Goal: Information Seeking & Learning: Learn about a topic

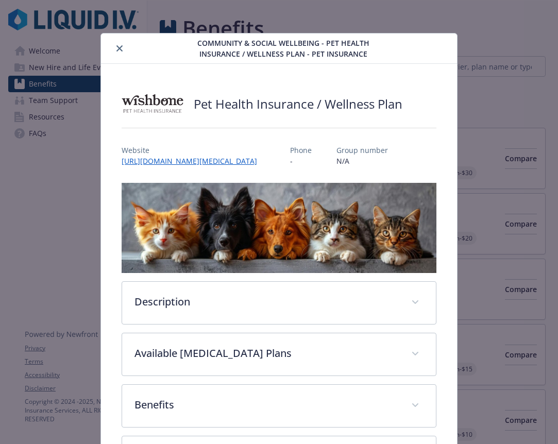
scroll to position [31, 0]
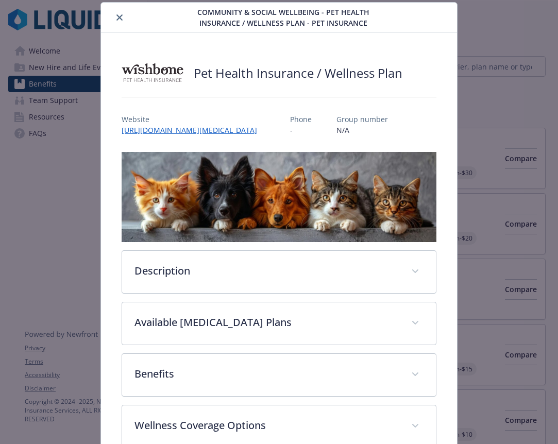
click at [124, 16] on button "close" at bounding box center [119, 17] width 12 height 12
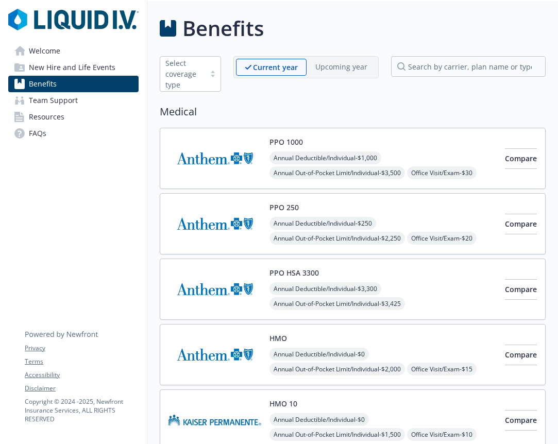
click at [71, 105] on span "Team Support" at bounding box center [53, 100] width 49 height 16
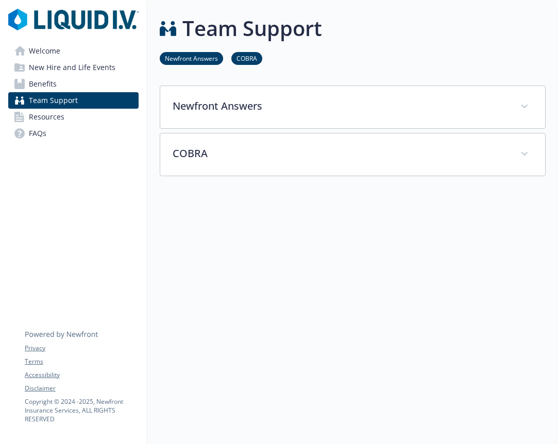
click at [75, 55] on link "Welcome" at bounding box center [73, 51] width 130 height 16
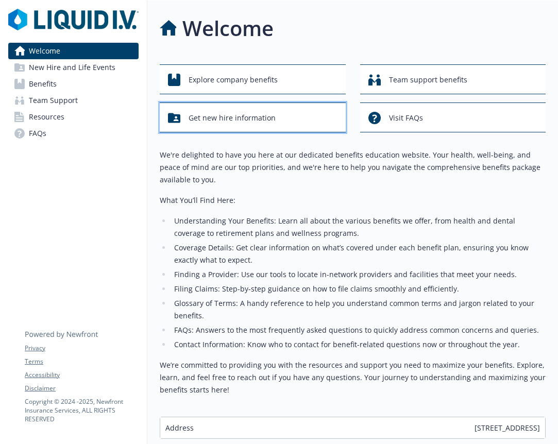
click at [281, 117] on div "Get new hire information" at bounding box center [254, 118] width 173 height 20
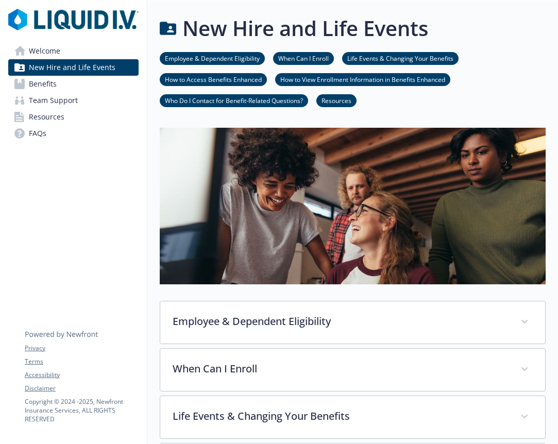
click at [94, 50] on link "Welcome" at bounding box center [73, 51] width 130 height 16
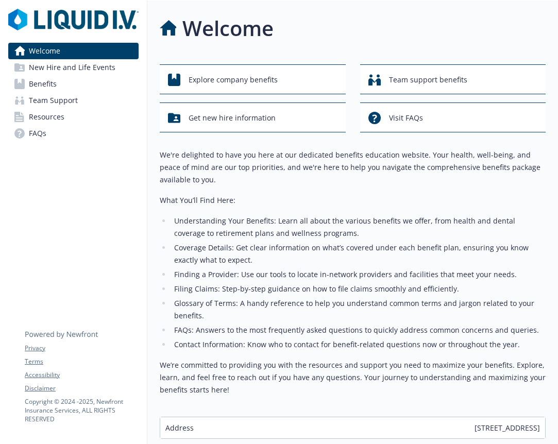
click at [89, 81] on link "Benefits" at bounding box center [73, 84] width 130 height 16
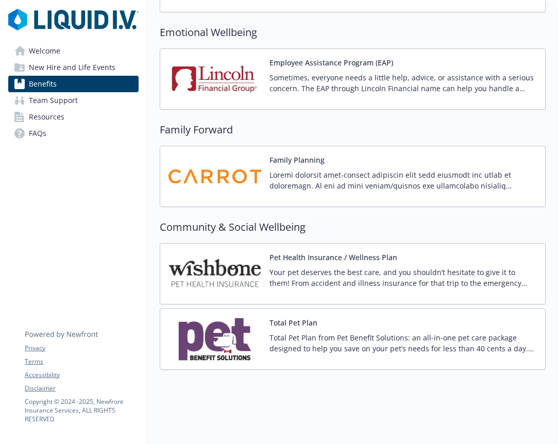
click at [316, 174] on p at bounding box center [403, 181] width 267 height 22
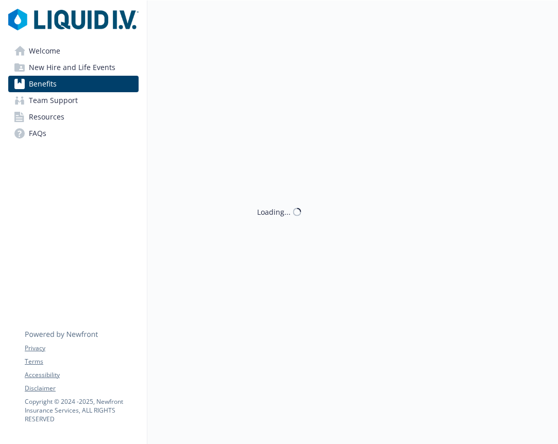
scroll to position [2005, 0]
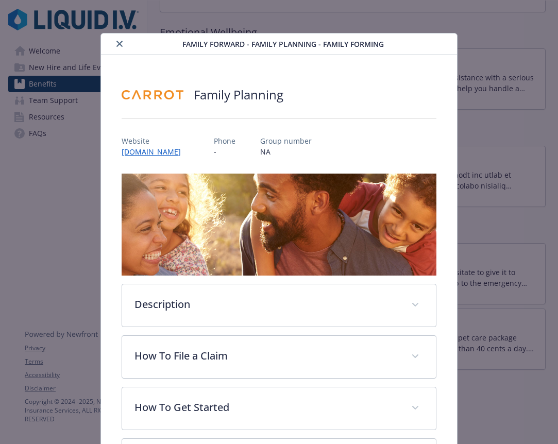
click at [447, 203] on div "Family Planning Website [DOMAIN_NAME] Phone - Group number NA Description Carro…" at bounding box center [279, 281] width 356 height 452
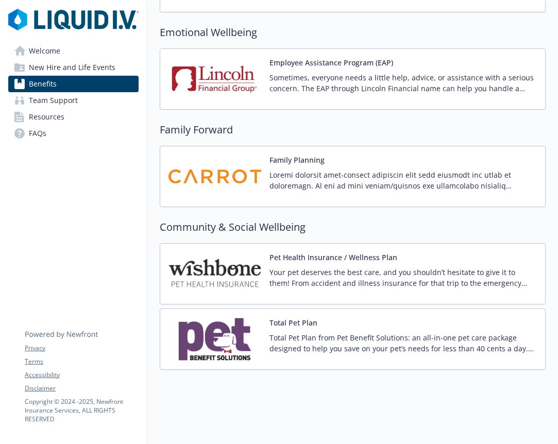
click at [410, 192] on div at bounding box center [403, 184] width 267 height 29
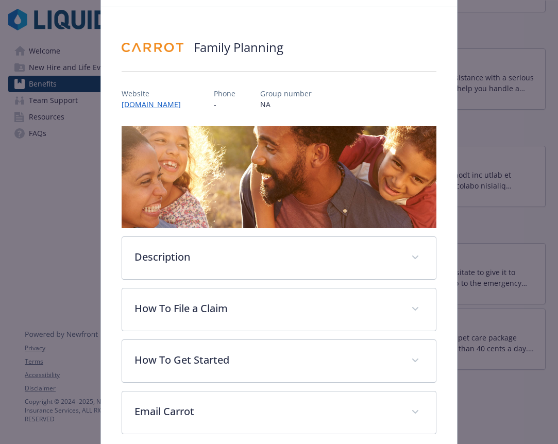
scroll to position [96, 0]
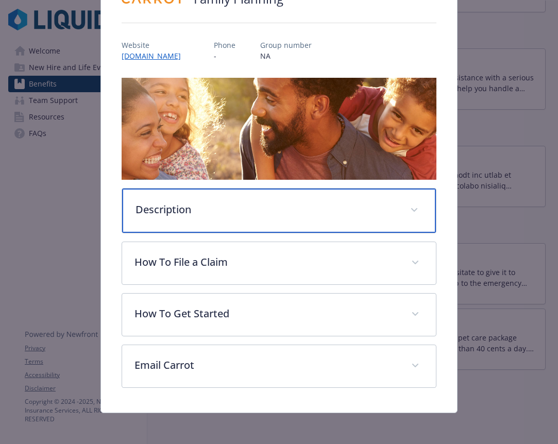
click at [326, 212] on p "Description" at bounding box center [267, 209] width 262 height 15
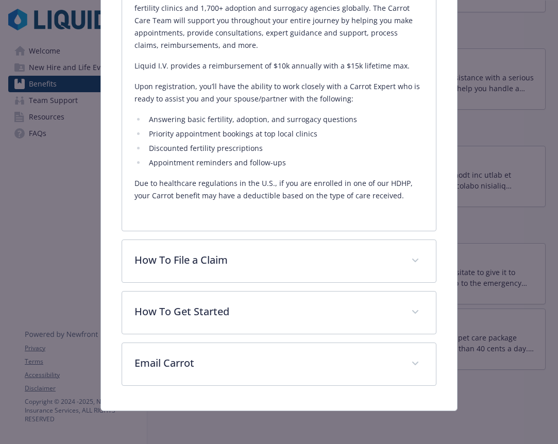
scroll to position [398, 0]
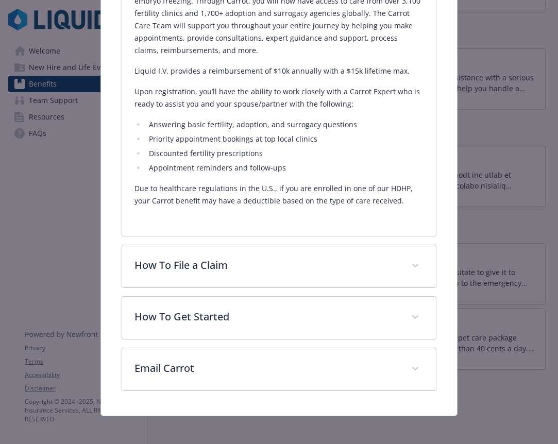
click at [271, 174] on li "Appointment reminders and follow-ups" at bounding box center [285, 168] width 278 height 12
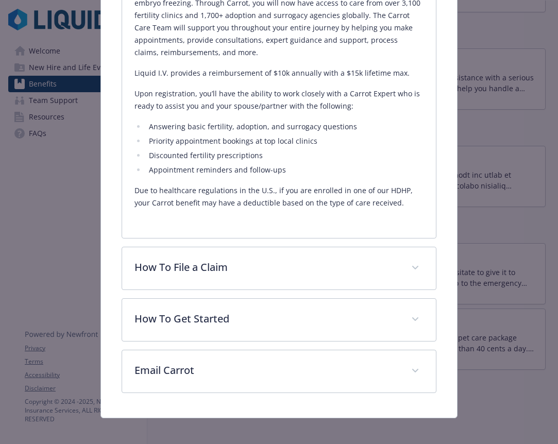
click at [271, 174] on li "Appointment reminders and follow-ups" at bounding box center [285, 170] width 278 height 12
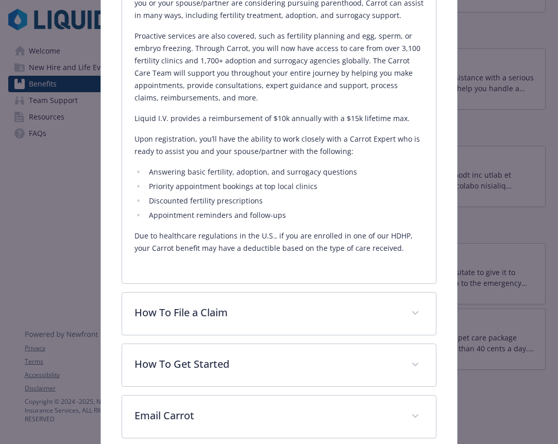
scroll to position [340, 0]
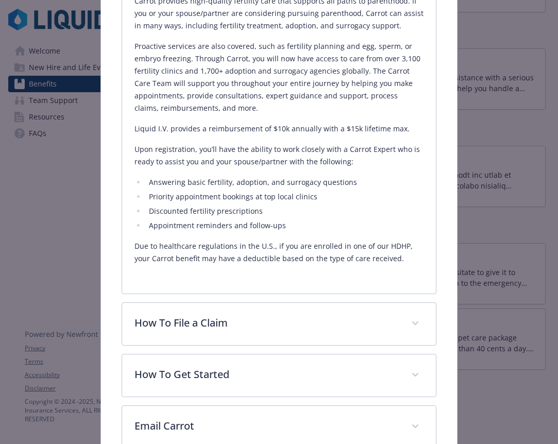
click at [288, 132] on p "Liquid I.V. provides a reimbursement of $10k annually with a $15k lifetime max." at bounding box center [278, 129] width 289 height 12
click at [288, 133] on p "Liquid I.V. provides a reimbursement of $10k annually with a $15k lifetime max." at bounding box center [278, 129] width 289 height 12
drag, startPoint x: 346, startPoint y: 128, endPoint x: 363, endPoint y: 128, distance: 17.0
click at [363, 128] on p "Liquid I.V. provides a reimbursement of $10k annually with a $15k lifetime max." at bounding box center [278, 129] width 289 height 12
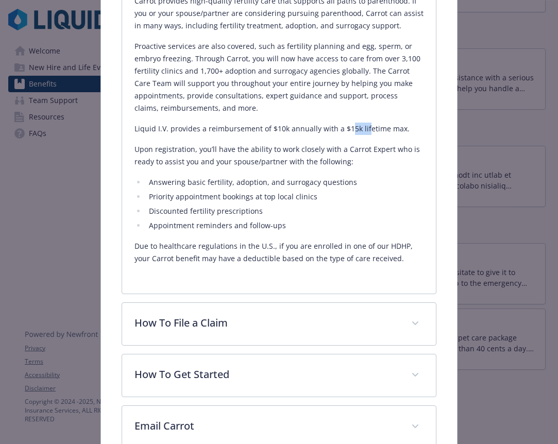
click at [363, 128] on p "Liquid I.V. provides a reimbursement of $10k annually with a $15k lifetime max." at bounding box center [278, 129] width 289 height 12
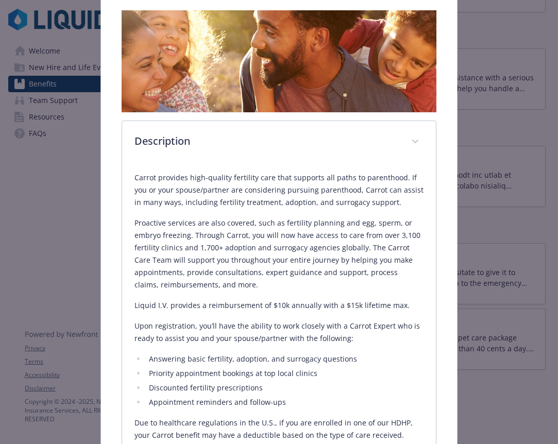
scroll to position [0, 0]
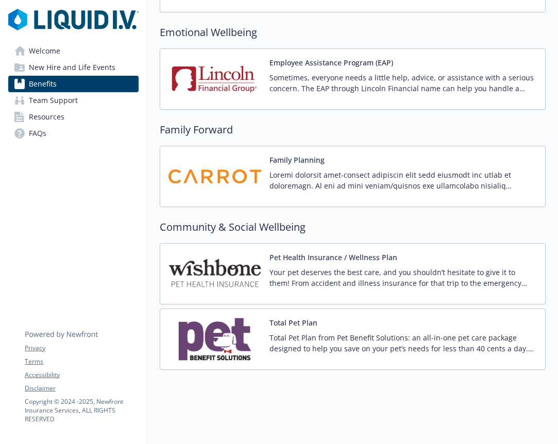
click at [366, 349] on p "Total Pet Plan from Pet Benefit Solutions: an all-in-one pet care package desig…" at bounding box center [403, 343] width 267 height 22
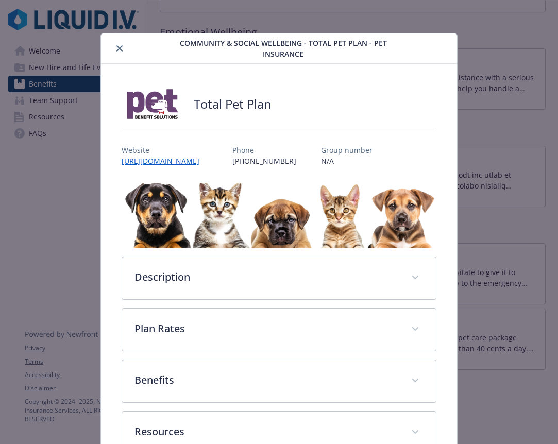
scroll to position [13, 0]
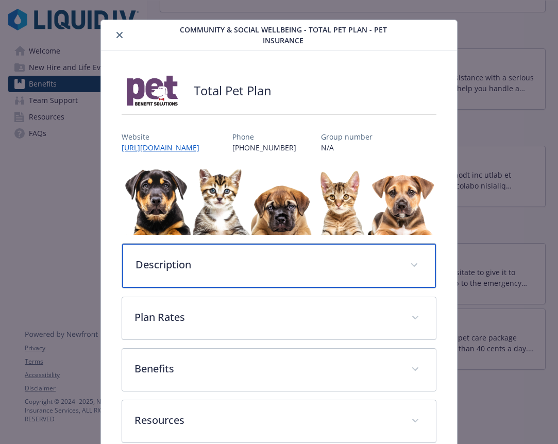
click at [313, 273] on p "Description" at bounding box center [267, 264] width 262 height 15
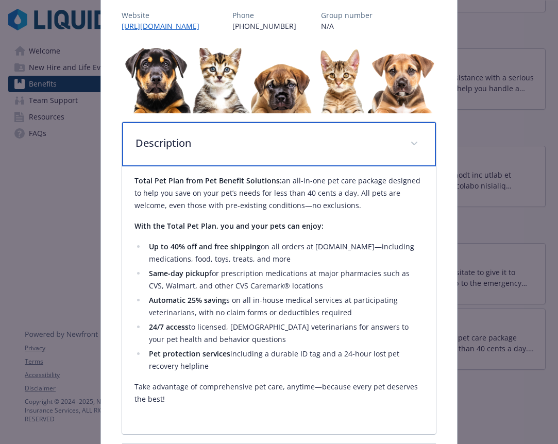
scroll to position [138, 0]
